Goal: Task Accomplishment & Management: Complete application form

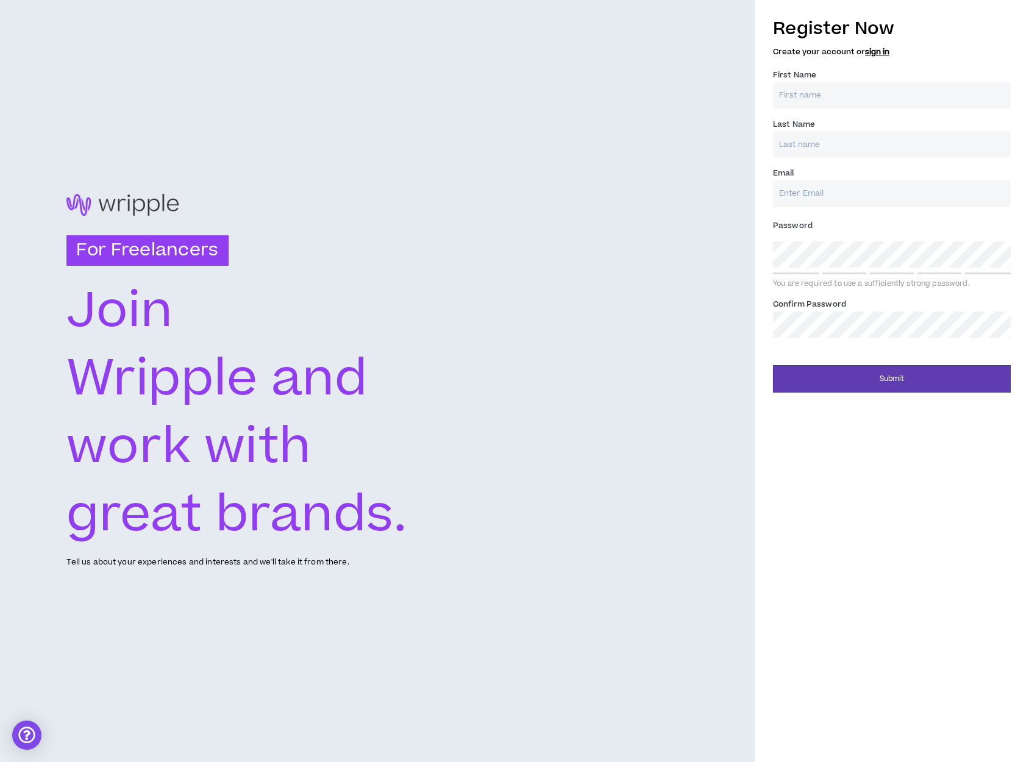
click at [830, 93] on input "First Name *" at bounding box center [892, 95] width 238 height 26
type input "[PERSON_NAME]"
type input "[EMAIL_ADDRESS][DOMAIN_NAME]"
type input "[PERSON_NAME]"
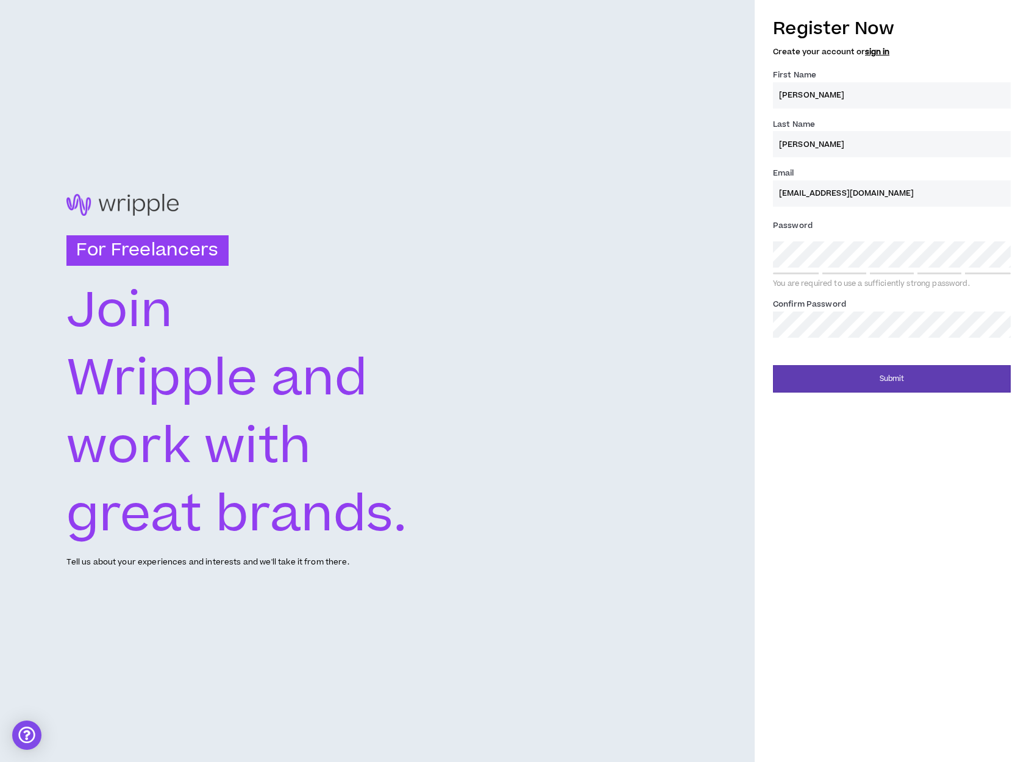
click at [862, 193] on input "[EMAIL_ADDRESS][DOMAIN_NAME]" at bounding box center [892, 193] width 238 height 26
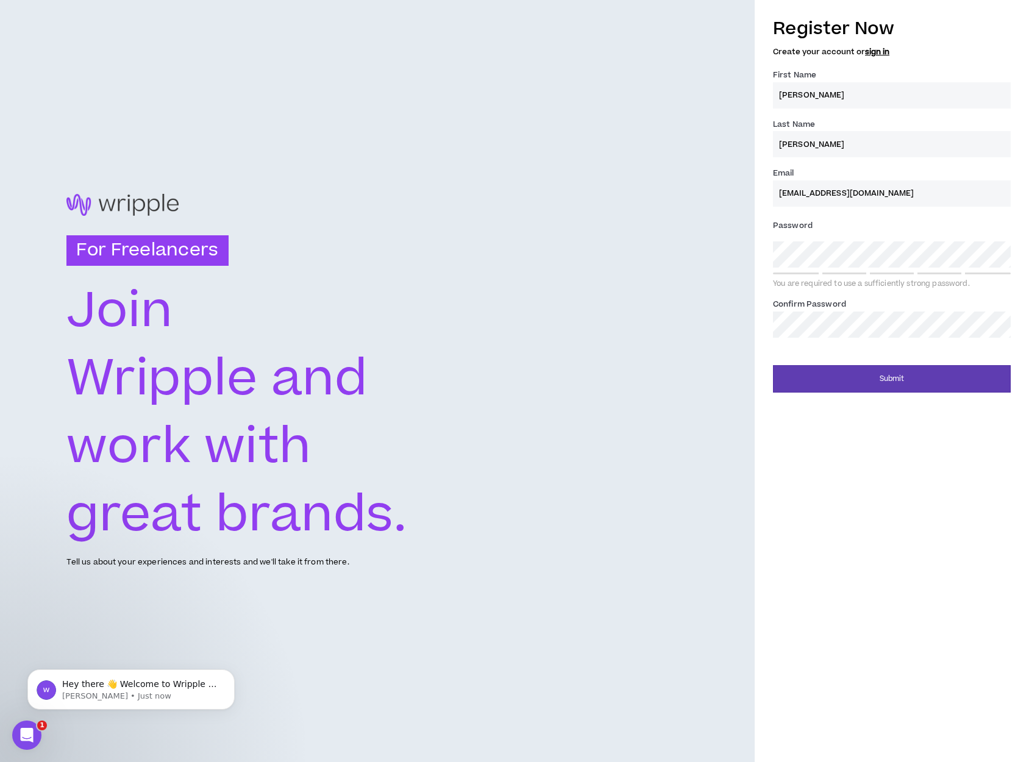
type input "[EMAIL_ADDRESS][DOMAIN_NAME]"
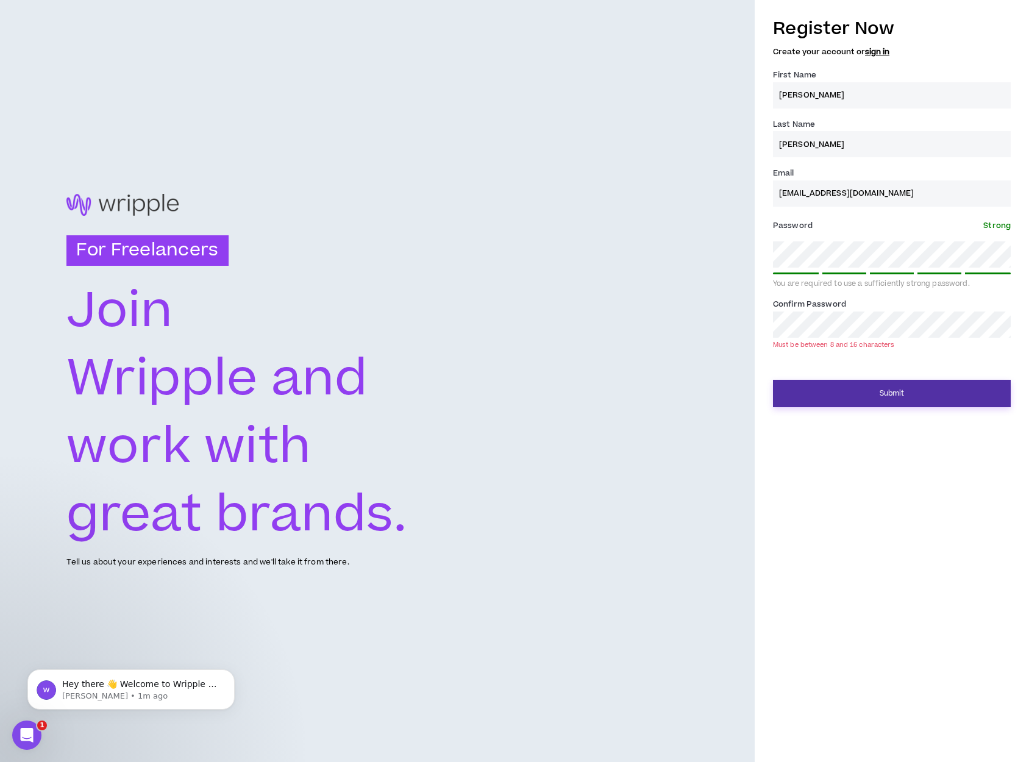
click at [885, 381] on button "Submit" at bounding box center [892, 393] width 238 height 27
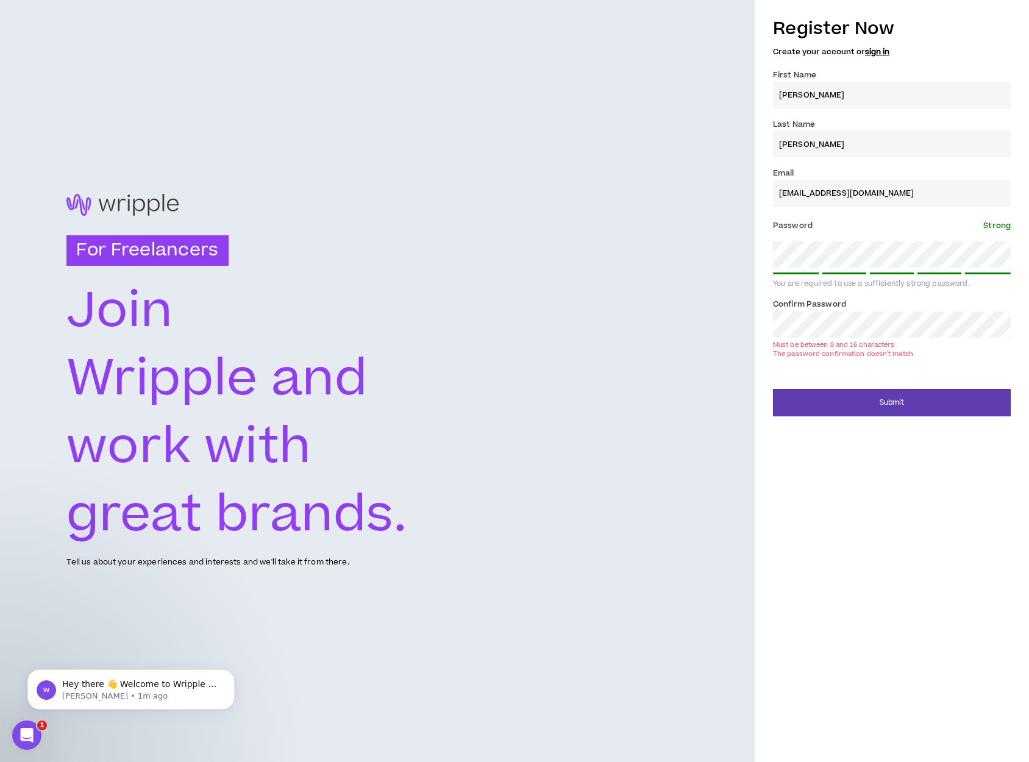
click at [822, 311] on label "Confirm Password *" at bounding box center [809, 303] width 73 height 19
click at [859, 455] on div "Register Now Create your account or sign in First Name * [PERSON_NAME] Last Nam…" at bounding box center [891, 381] width 274 height 762
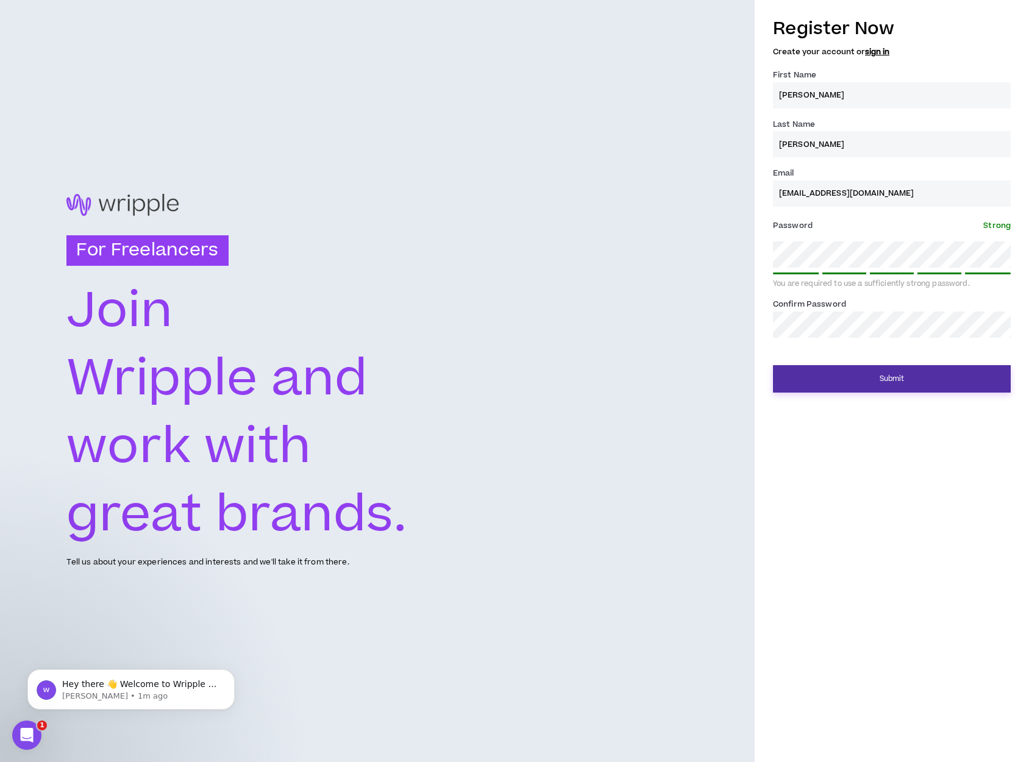
click at [866, 378] on button "Submit" at bounding box center [892, 378] width 238 height 27
